Goal: Information Seeking & Learning: Learn about a topic

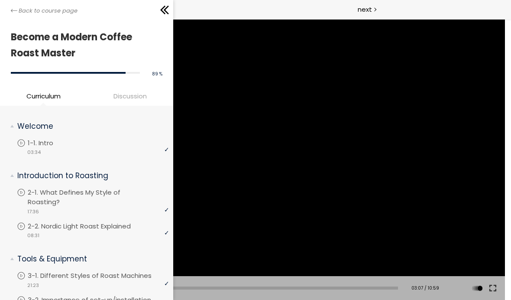
scroll to position [443, 0]
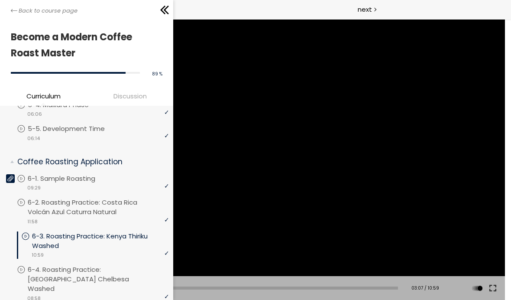
click at [45, 14] on span "Back to course page" at bounding box center [48, 10] width 59 height 9
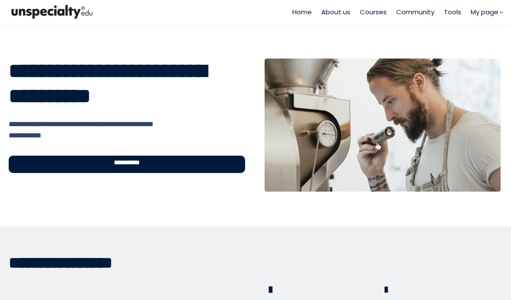
click at [147, 164] on div "**********" at bounding box center [127, 163] width 236 height 17
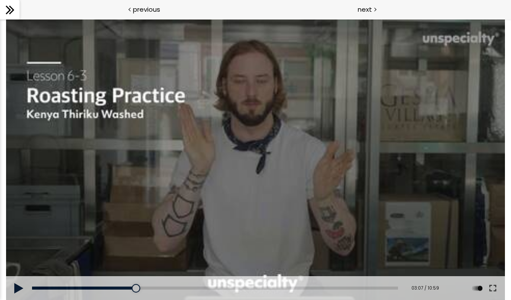
click at [8, 0] on div at bounding box center [9, 9] width 19 height 19
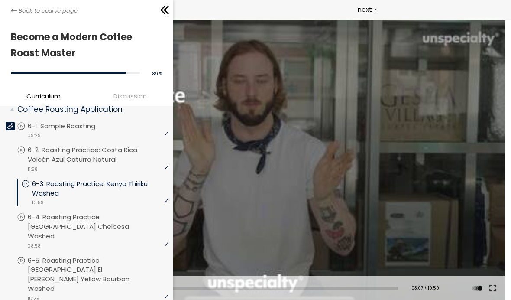
scroll to position [492, 0]
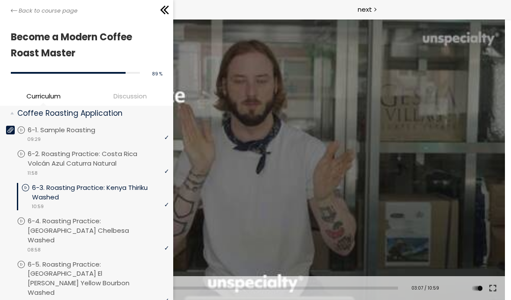
click at [114, 188] on p "6-3. Roasting Practice: Kenya Thiriku Washed" at bounding box center [100, 192] width 137 height 19
click at [168, 10] on icon at bounding box center [164, 9] width 13 height 13
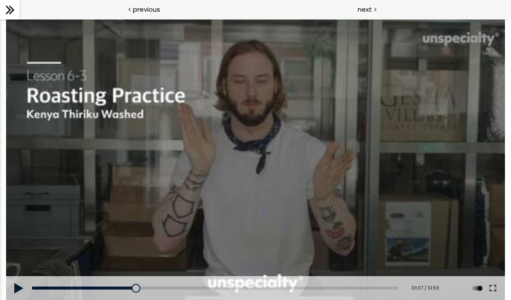
click at [136, 275] on div at bounding box center [255, 159] width 499 height 281
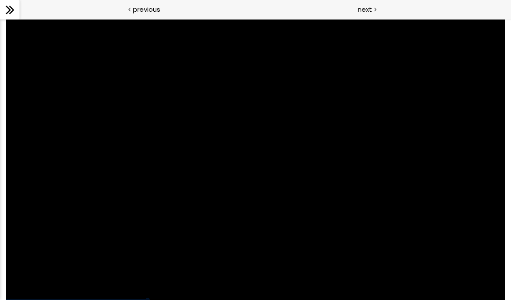
click at [155, 221] on div at bounding box center [255, 159] width 499 height 281
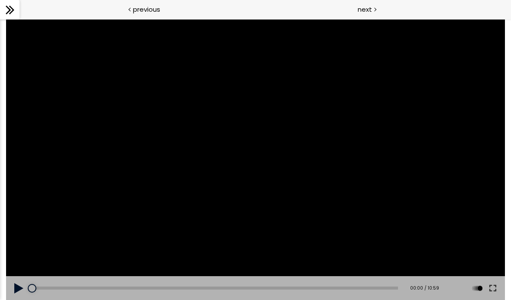
click at [17, 283] on button at bounding box center [19, 288] width 26 height 24
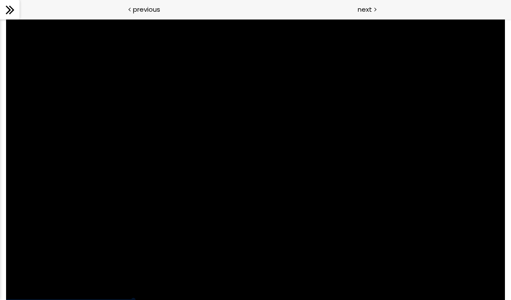
click at [203, 262] on div at bounding box center [255, 159] width 499 height 281
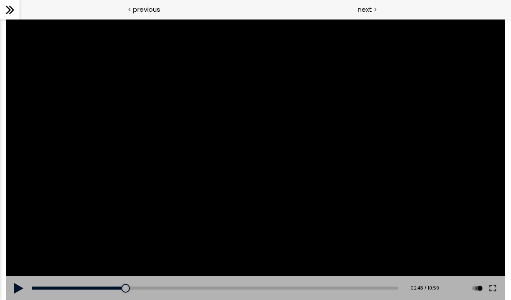
click at [97, 282] on div "Add chapter 00:00" at bounding box center [215, 288] width 366 height 24
click at [96, 202] on div at bounding box center [255, 159] width 499 height 281
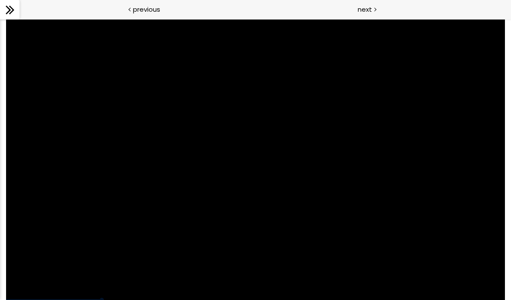
click at [280, 158] on div at bounding box center [255, 159] width 499 height 281
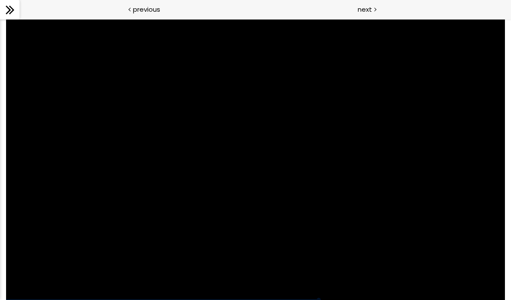
click at [192, 146] on div at bounding box center [255, 159] width 499 height 281
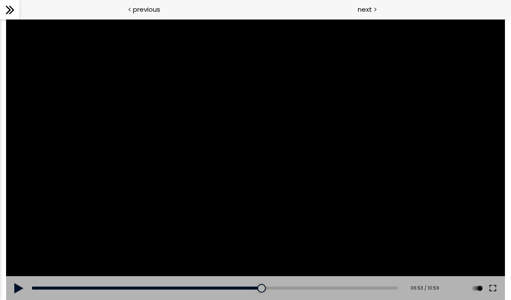
click at [250, 192] on div at bounding box center [255, 159] width 499 height 281
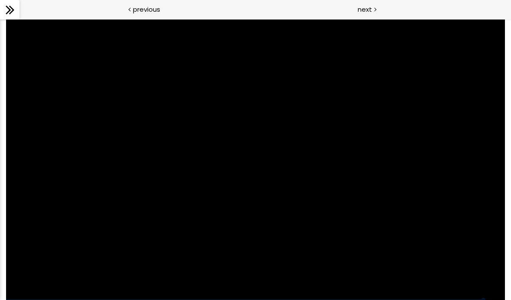
click at [300, 192] on div at bounding box center [255, 159] width 499 height 281
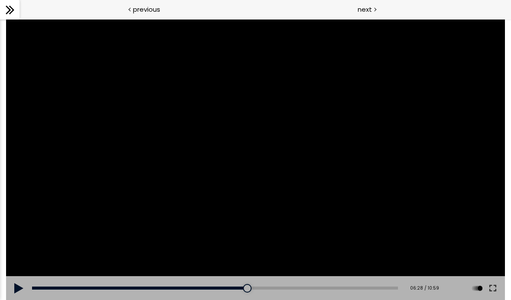
click at [18, 292] on button at bounding box center [19, 288] width 26 height 24
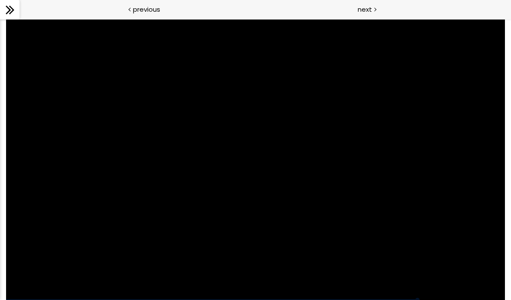
click at [282, 144] on div at bounding box center [255, 159] width 499 height 281
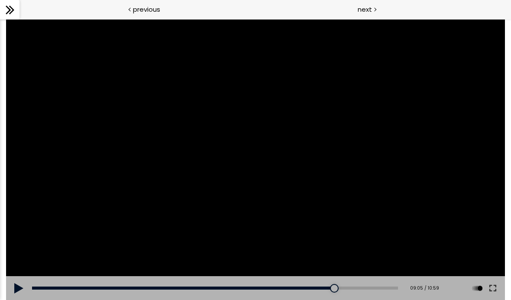
click at [290, 138] on div at bounding box center [255, 159] width 499 height 281
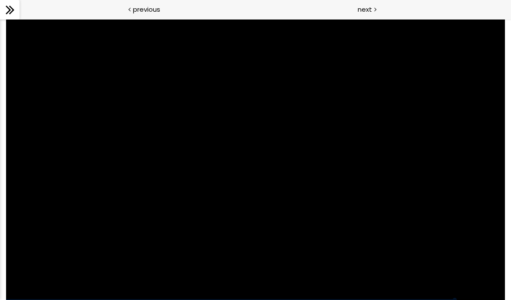
click at [252, 185] on div at bounding box center [255, 159] width 499 height 281
